Goal: Navigation & Orientation: Find specific page/section

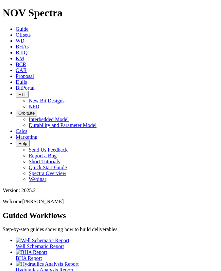
click at [31, 32] on span "Offsets" at bounding box center [23, 35] width 15 height 6
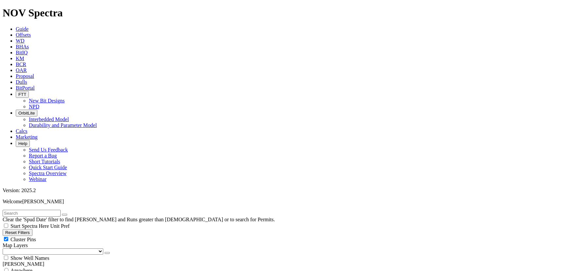
drag, startPoint x: 276, startPoint y: 10, endPoint x: 280, endPoint y: 9, distance: 4.0
click at [27, 79] on link "Dulls" at bounding box center [21, 82] width 11 height 6
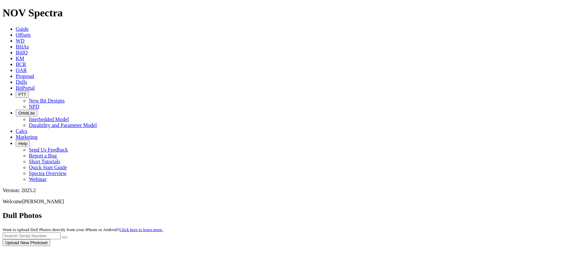
click at [291, 246] on div at bounding box center [286, 246] width 566 height 0
click at [16, 85] on icon at bounding box center [16, 88] width 0 height 6
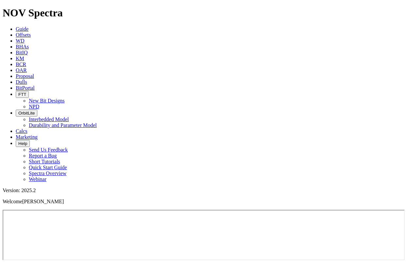
click at [27, 79] on span "Dulls" at bounding box center [21, 82] width 11 height 6
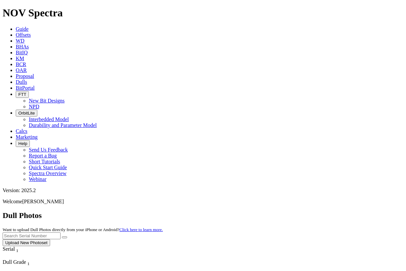
click at [35, 85] on span "BitPortal" at bounding box center [25, 88] width 19 height 6
